Goal: Transaction & Acquisition: Purchase product/service

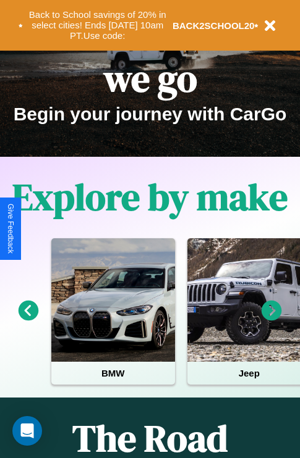
scroll to position [190, 0]
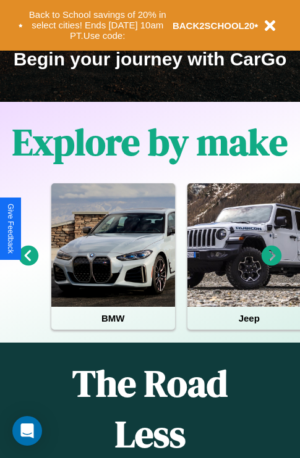
click at [271, 264] on icon at bounding box center [271, 256] width 20 height 20
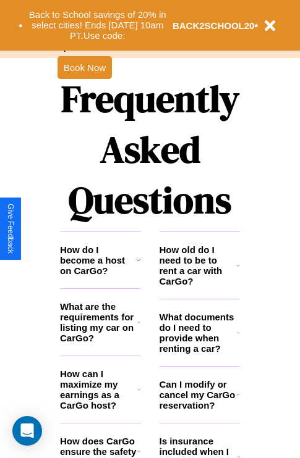
scroll to position [1496, 0]
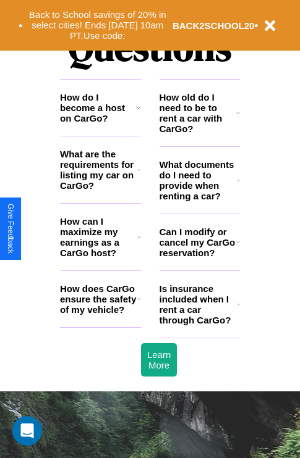
click at [238, 118] on icon at bounding box center [238, 113] width 4 height 10
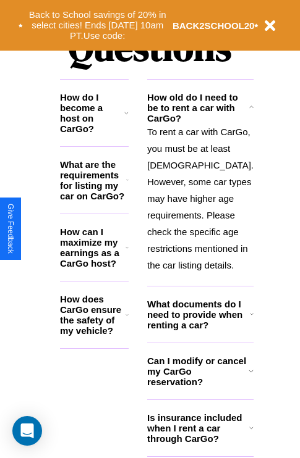
click at [128, 319] on icon at bounding box center [126, 315] width 3 height 10
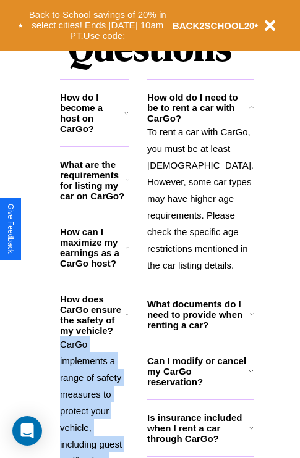
scroll to position [1614, 0]
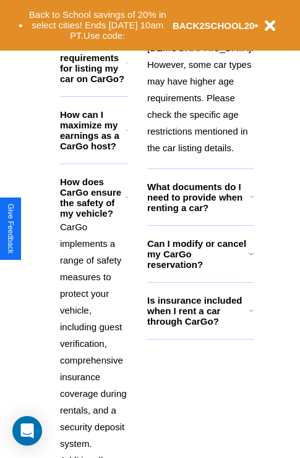
click at [199, 327] on h3 "Is insurance included when I rent a car through CarGo?" at bounding box center [198, 310] width 102 height 31
click at [128, 68] on icon at bounding box center [127, 63] width 2 height 10
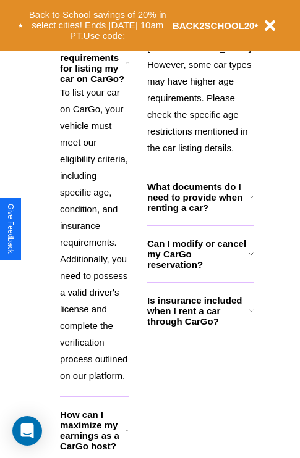
click at [199, 213] on h3 "What documents do I need to provide when renting a car?" at bounding box center [198, 197] width 103 height 31
click at [199, 327] on h3 "Is insurance included when I rent a car through CarGo?" at bounding box center [198, 310] width 102 height 31
click at [97, 25] on button "Back to School savings of 20% in select cities! Ends 9/1 at 10am PT. Use code:" at bounding box center [97, 25] width 149 height 38
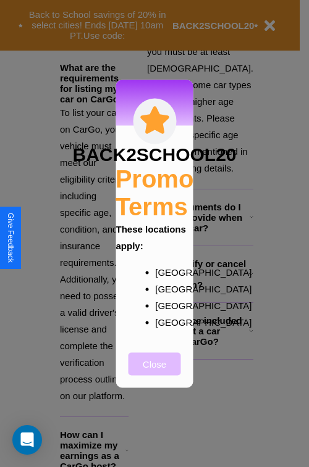
click at [154, 372] on button "Close" at bounding box center [154, 364] width 52 height 23
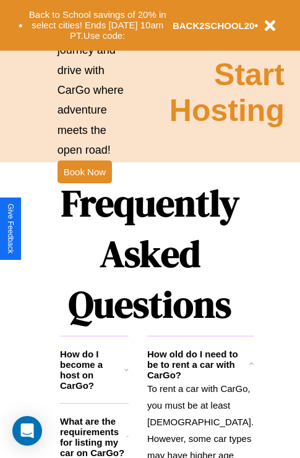
scroll to position [0, 0]
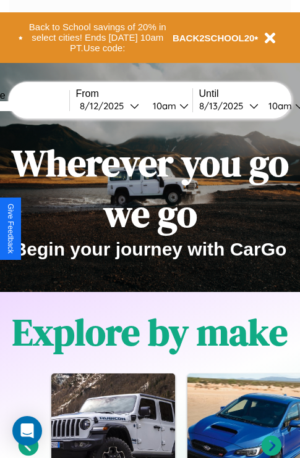
click at [41, 106] on input "text" at bounding box center [23, 106] width 93 height 10
type input "******"
click at [124, 106] on div "8 / 12 / 2025" at bounding box center [105, 106] width 50 height 12
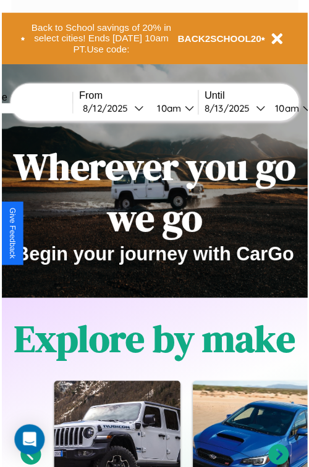
select select "*"
select select "****"
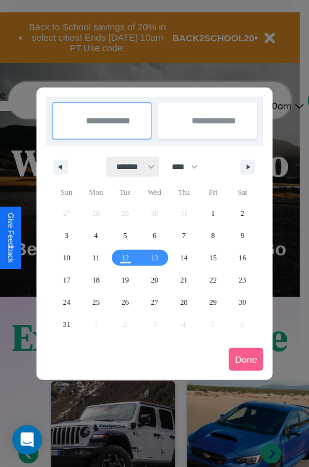
click at [130, 167] on select "******* ******** ***** ***** *** **** **** ****** ********* ******* ******** **…" at bounding box center [133, 167] width 52 height 20
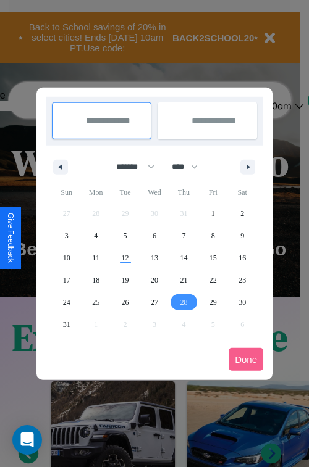
click at [183, 302] on span "28" at bounding box center [183, 302] width 7 height 22
type input "**********"
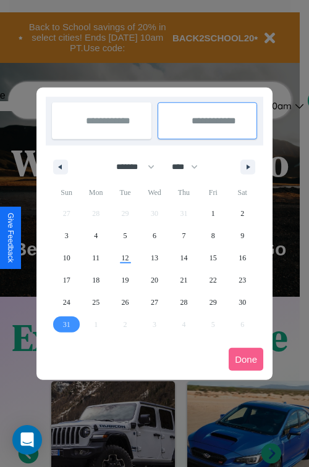
click at [66, 324] on span "31" at bounding box center [66, 325] width 7 height 22
type input "**********"
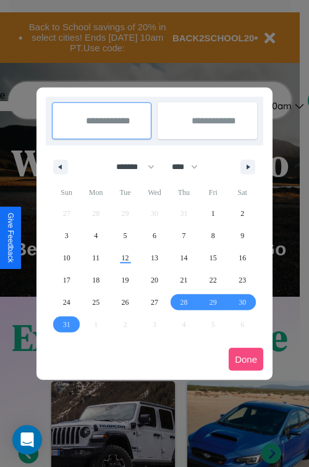
click at [246, 359] on button "Done" at bounding box center [245, 359] width 35 height 23
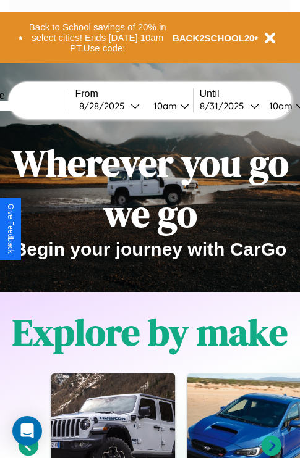
scroll to position [0, 46]
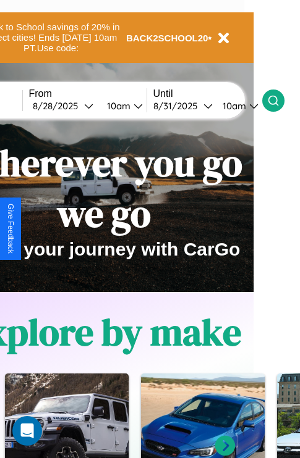
click at [279, 100] on icon at bounding box center [273, 100] width 12 height 12
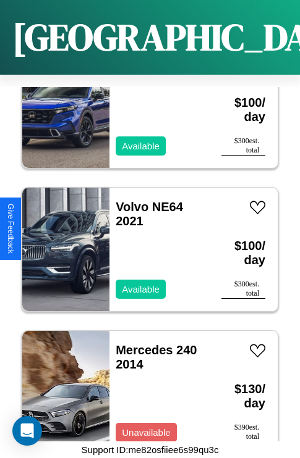
scroll to position [4631, 0]
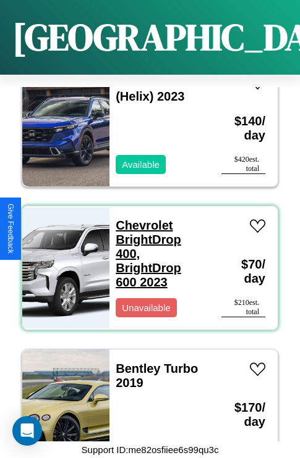
click at [145, 261] on link "Chevrolet BrightDrop 400, BrightDrop 600 2023" at bounding box center [147, 254] width 65 height 70
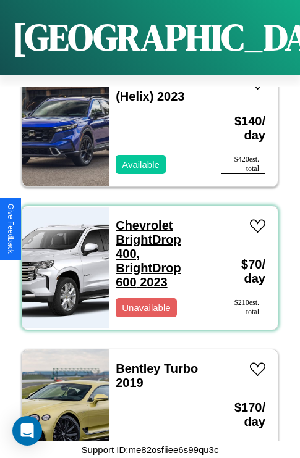
click at [145, 261] on link "Chevrolet BrightDrop 400, BrightDrop 600 2023" at bounding box center [147, 254] width 65 height 70
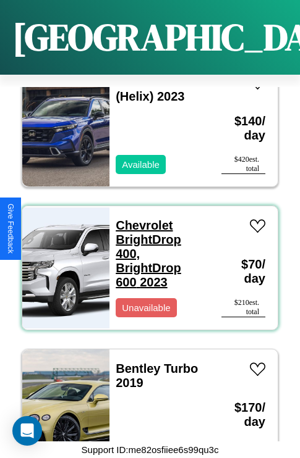
click at [145, 261] on link "Chevrolet BrightDrop 400, BrightDrop 600 2023" at bounding box center [147, 254] width 65 height 70
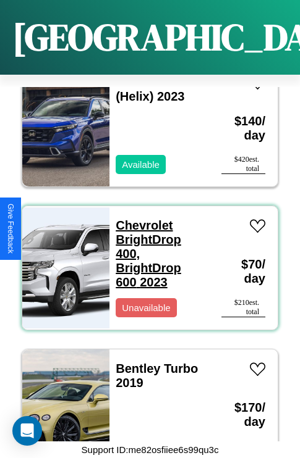
click at [145, 261] on link "Chevrolet BrightDrop 400, BrightDrop 600 2023" at bounding box center [147, 254] width 65 height 70
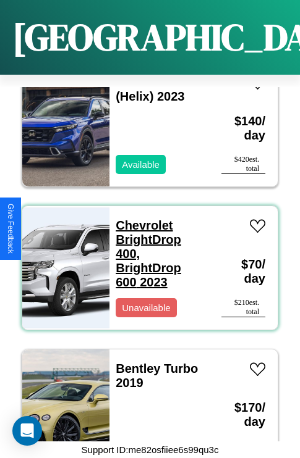
click at [145, 261] on link "Chevrolet BrightDrop 400, BrightDrop 600 2023" at bounding box center [147, 254] width 65 height 70
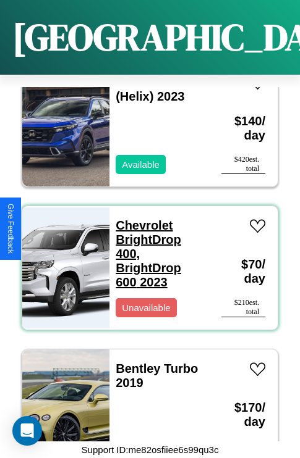
click at [140, 219] on link "Chevrolet BrightDrop 400, BrightDrop 600 2023" at bounding box center [147, 254] width 65 height 70
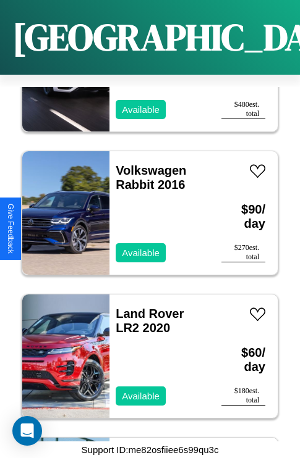
scroll to position [8069, 0]
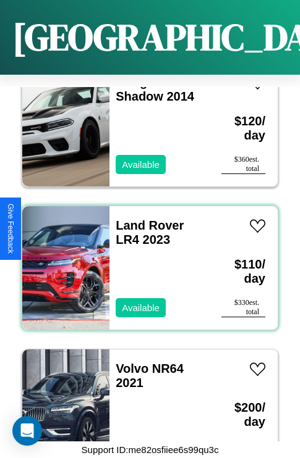
click at [145, 261] on div "Land Rover LR4 2023 Available" at bounding box center [158, 268] width 99 height 124
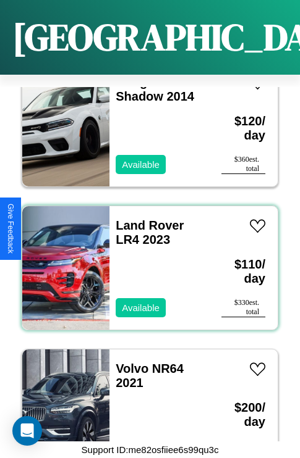
click at [145, 261] on div "Land Rover LR4 2023 Available" at bounding box center [158, 268] width 99 height 124
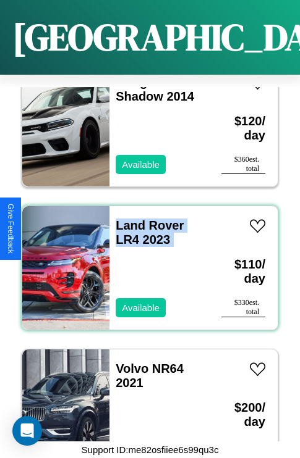
click at [145, 261] on div "Land Rover LR4 2023 Available" at bounding box center [158, 268] width 99 height 124
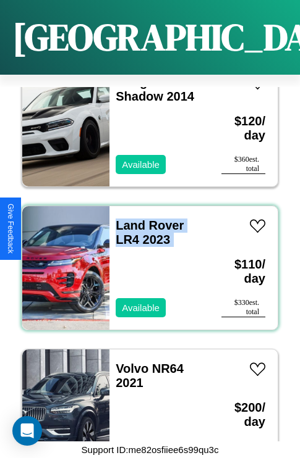
click at [145, 261] on div "Land Rover LR4 2023 Available" at bounding box center [158, 268] width 99 height 124
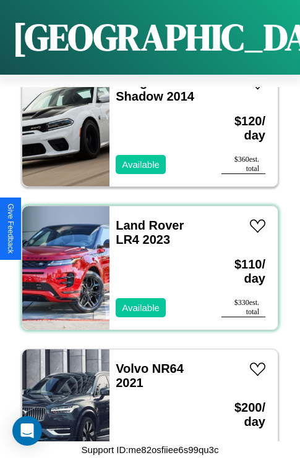
click at [145, 261] on div "Land Rover LR4 2023 Available" at bounding box center [158, 268] width 99 height 124
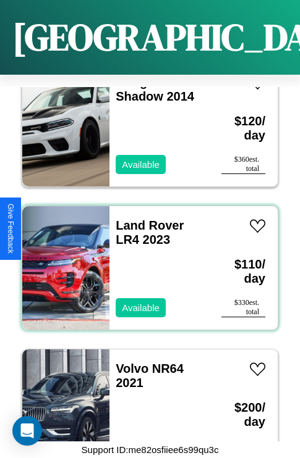
click at [145, 261] on div "Land Rover LR4 2023 Available" at bounding box center [158, 268] width 99 height 124
click at [146, 219] on link "Land Rover LR4 2023" at bounding box center [149, 233] width 68 height 28
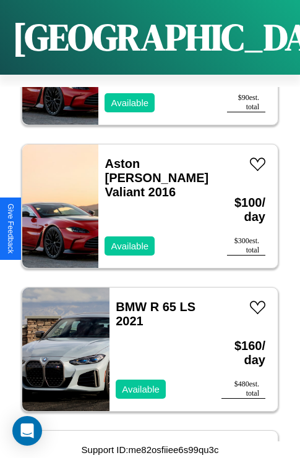
scroll to position [10361, 0]
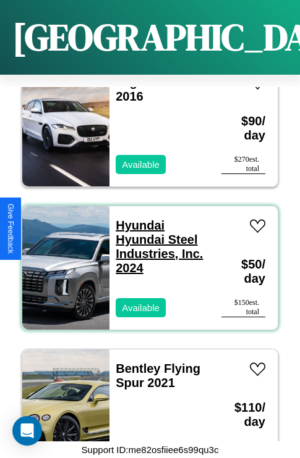
click at [136, 219] on link "Hyundai Hyundai Steel Industries, Inc. 2024" at bounding box center [158, 247] width 87 height 56
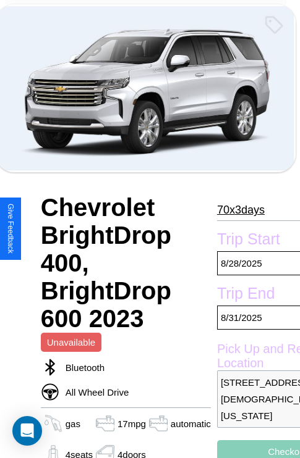
scroll to position [432, 40]
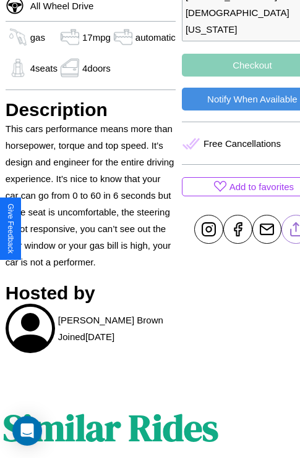
click at [295, 229] on line at bounding box center [295, 227] width 0 height 9
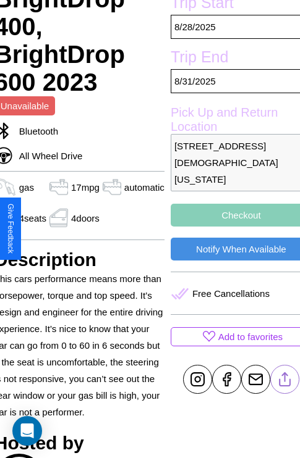
scroll to position [268, 52]
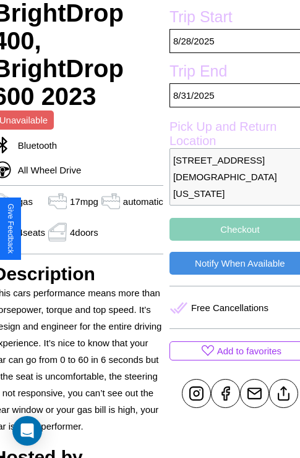
click at [229, 229] on button "Checkout" at bounding box center [239, 229] width 141 height 23
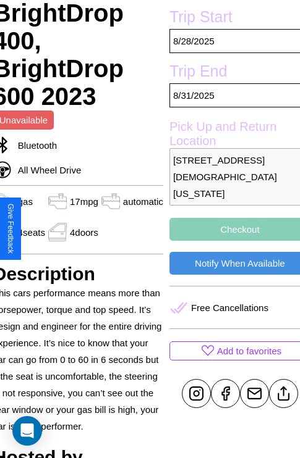
click at [229, 229] on button "Checkout" at bounding box center [239, 229] width 141 height 23
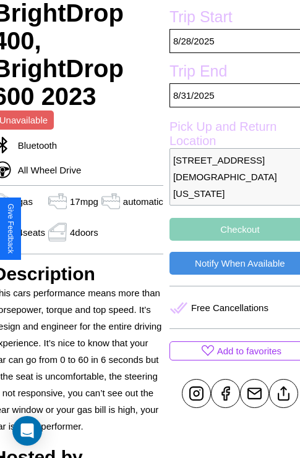
click at [229, 229] on button "Checkout" at bounding box center [239, 229] width 141 height 23
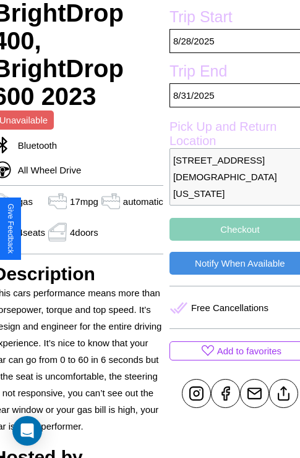
click at [229, 229] on button "Checkout" at bounding box center [239, 229] width 141 height 23
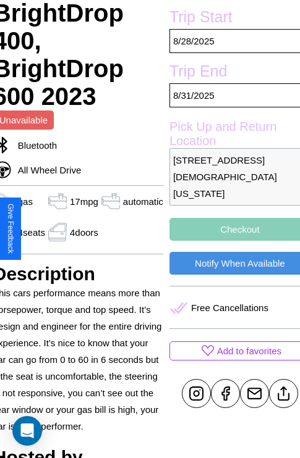
click at [229, 229] on button "Checkout" at bounding box center [239, 229] width 141 height 23
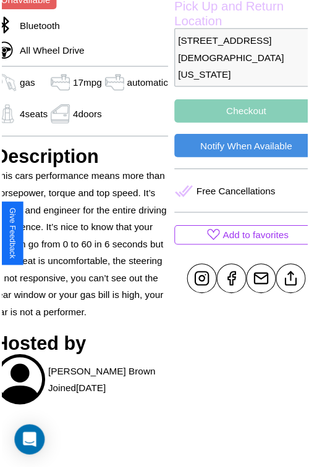
scroll to position [390, 52]
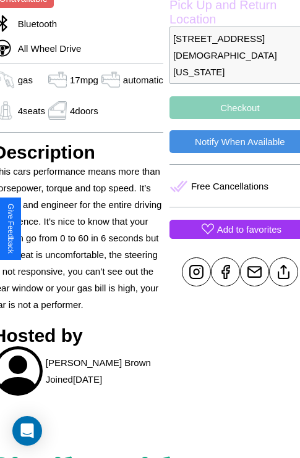
click at [229, 229] on p "Add to favorites" at bounding box center [249, 229] width 64 height 17
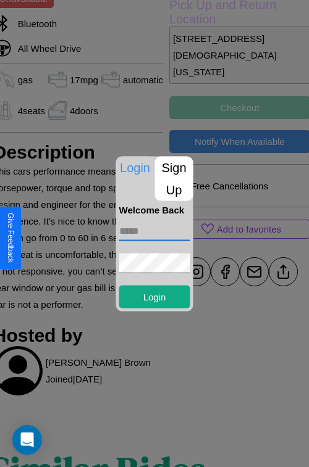
click at [154, 231] on input "text" at bounding box center [154, 231] width 71 height 20
type input "**********"
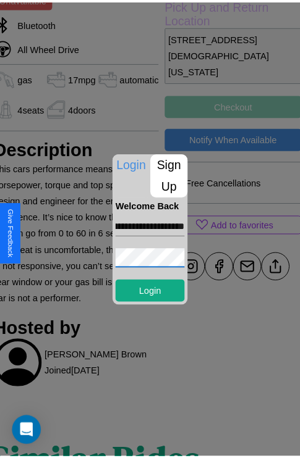
scroll to position [0, 0]
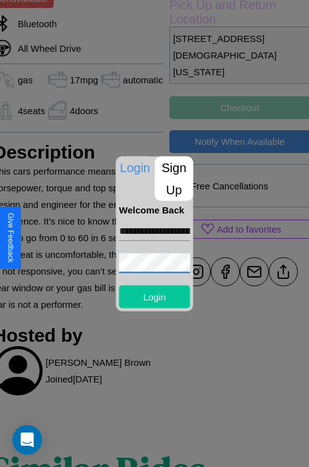
click at [154, 296] on button "Login" at bounding box center [154, 296] width 71 height 23
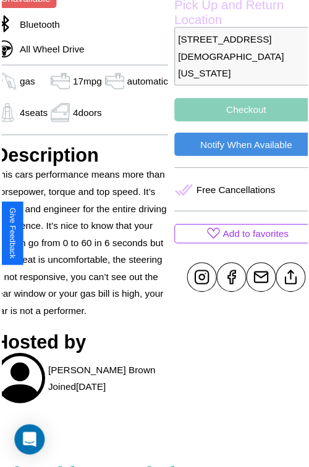
scroll to position [80, 52]
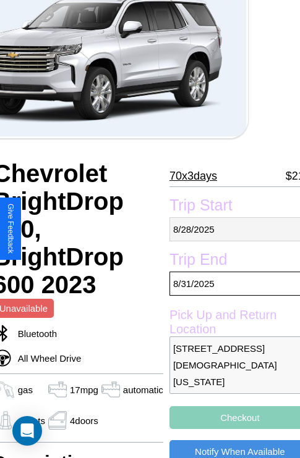
click at [229, 229] on p "8 / 28 / 2025" at bounding box center [239, 229] width 141 height 24
select select "*"
select select "****"
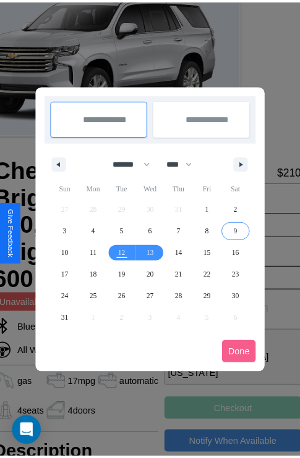
scroll to position [0, 52]
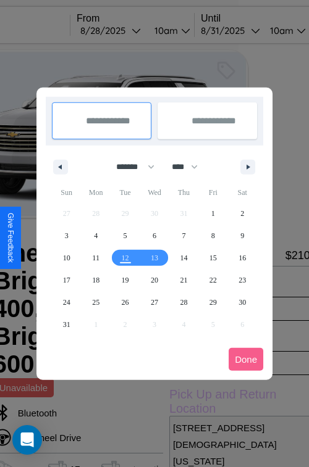
click at [127, 30] on div at bounding box center [154, 233] width 309 height 467
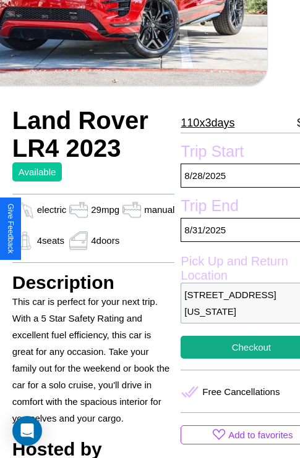
scroll to position [247, 49]
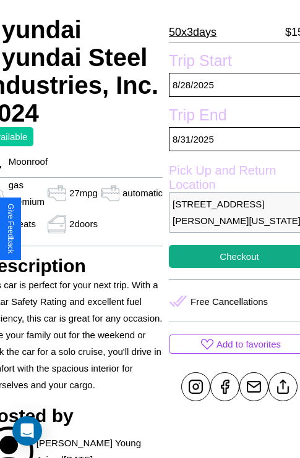
scroll to position [249, 66]
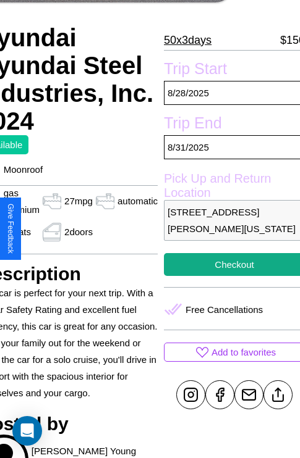
click at [228, 228] on p "[STREET_ADDRESS][PERSON_NAME][US_STATE]" at bounding box center [234, 220] width 141 height 41
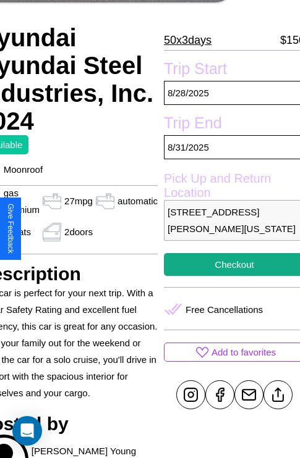
click at [228, 228] on p "[STREET_ADDRESS][PERSON_NAME][US_STATE]" at bounding box center [234, 220] width 141 height 41
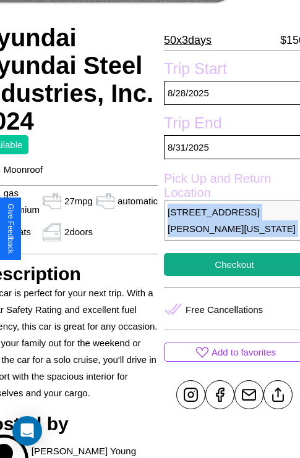
click at [228, 228] on p "[STREET_ADDRESS][PERSON_NAME][US_STATE]" at bounding box center [234, 220] width 141 height 41
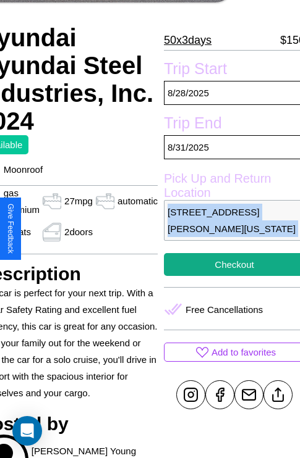
click at [228, 228] on p "[STREET_ADDRESS][PERSON_NAME][US_STATE]" at bounding box center [234, 220] width 141 height 41
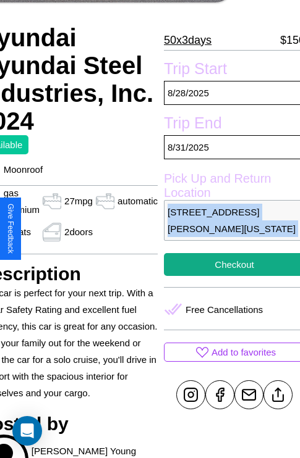
click at [228, 228] on p "[STREET_ADDRESS][PERSON_NAME][US_STATE]" at bounding box center [234, 220] width 141 height 41
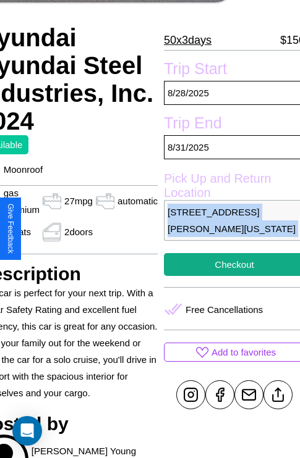
click at [228, 228] on p "[STREET_ADDRESS][PERSON_NAME][US_STATE]" at bounding box center [234, 220] width 141 height 41
